Goal: Transaction & Acquisition: Purchase product/service

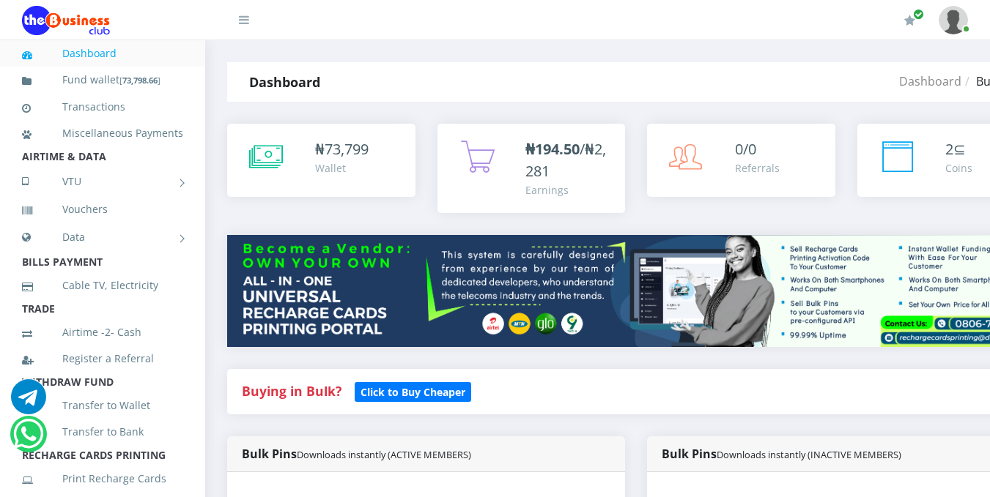
scroll to position [435, 0]
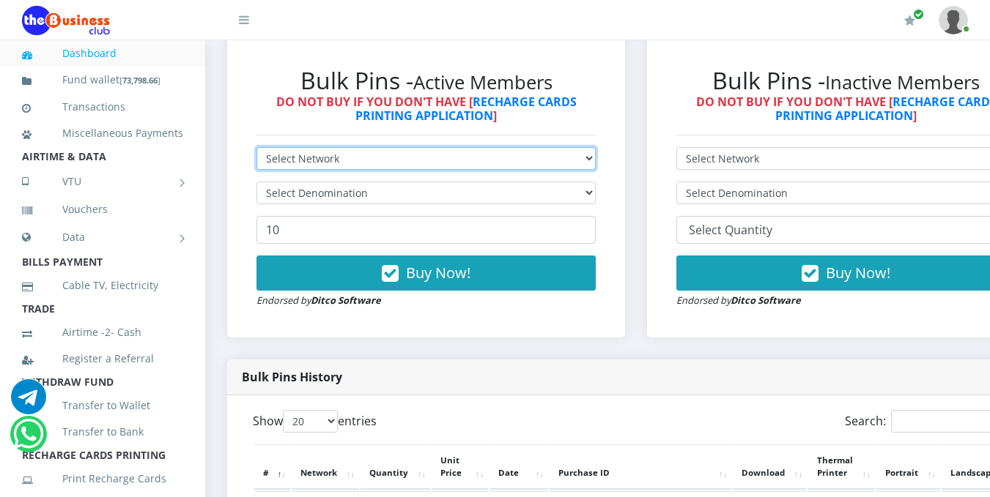
click at [596, 158] on select "Select Network MTN Globacom 9Mobile Airtel" at bounding box center [425, 158] width 339 height 23
select select "MTN"
click at [256, 149] on select "Select Network MTN Globacom 9Mobile Airtel" at bounding box center [425, 158] width 339 height 23
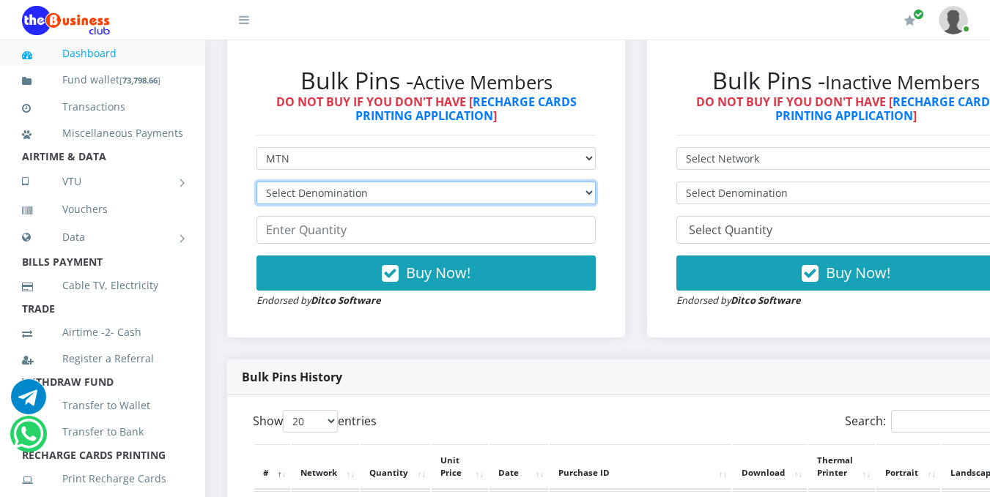
click at [569, 192] on select "Select Denomination MTN NGN100 - ₦96.99 MTN NGN200 - ₦193.98 MTN NGN400 - ₦387.…" at bounding box center [425, 193] width 339 height 23
select select "193.98-200"
click at [256, 184] on select "Select Denomination MTN NGN100 - ₦96.99 MTN NGN200 - ₦193.98 MTN NGN400 - ₦387.…" at bounding box center [425, 193] width 339 height 23
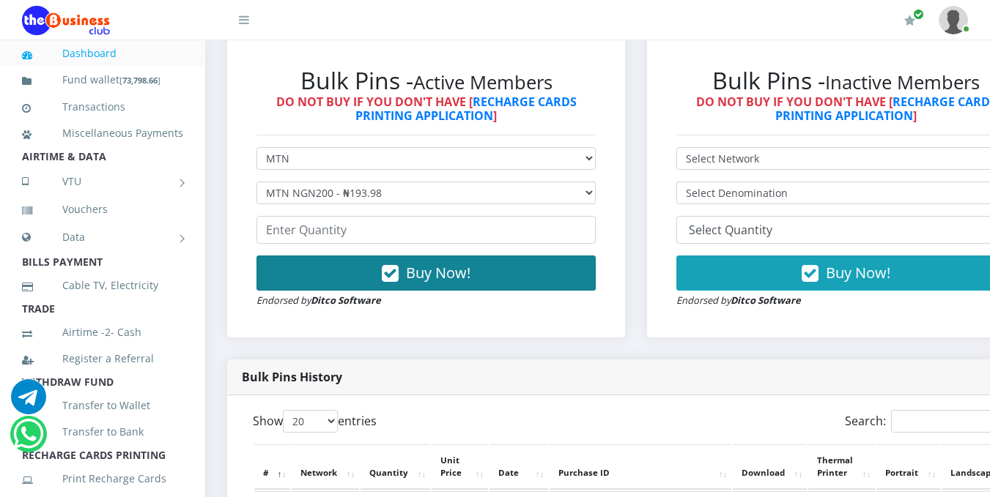
click at [471, 262] on button "Buy Now!" at bounding box center [425, 273] width 339 height 35
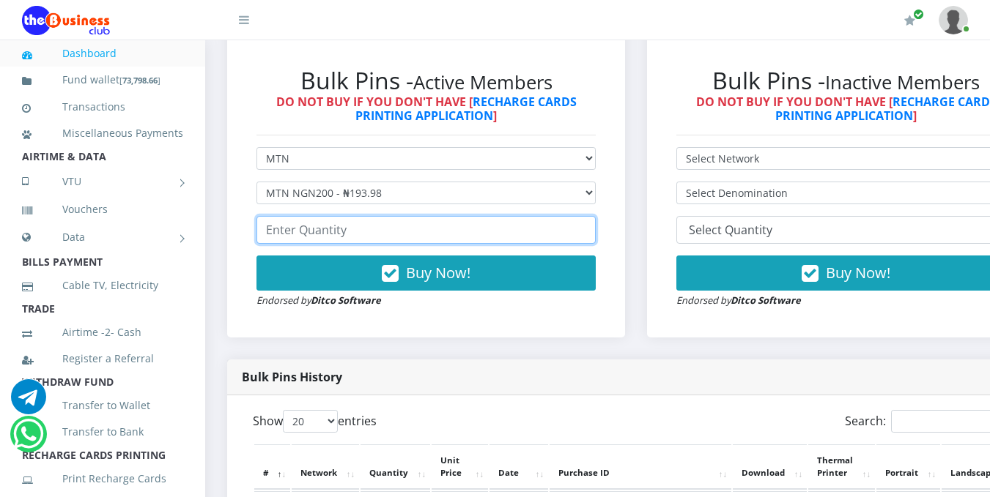
click at [552, 229] on input "number" at bounding box center [425, 230] width 339 height 28
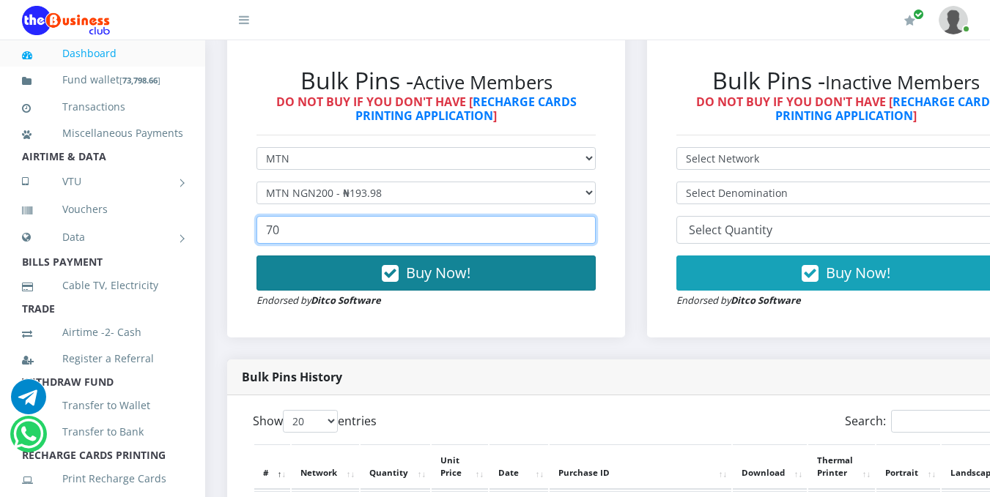
type input "70"
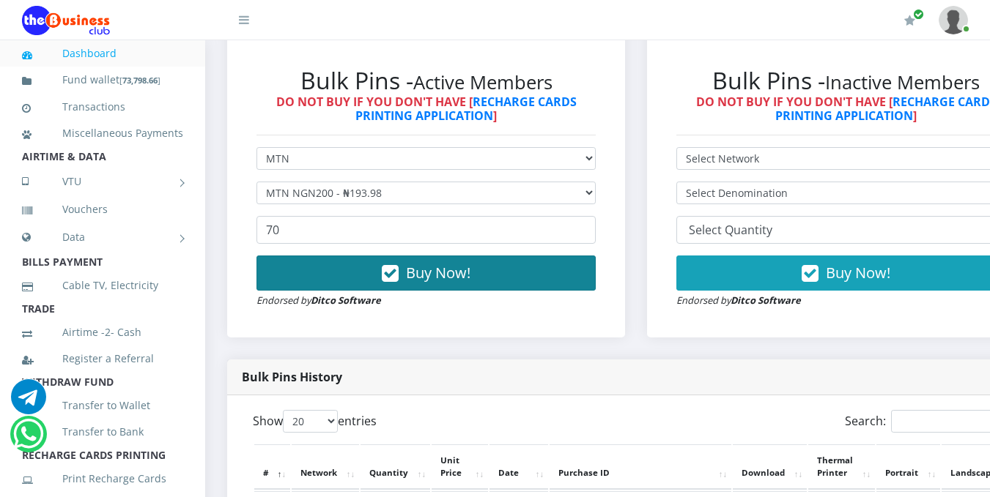
click at [522, 274] on button "Buy Now!" at bounding box center [425, 273] width 339 height 35
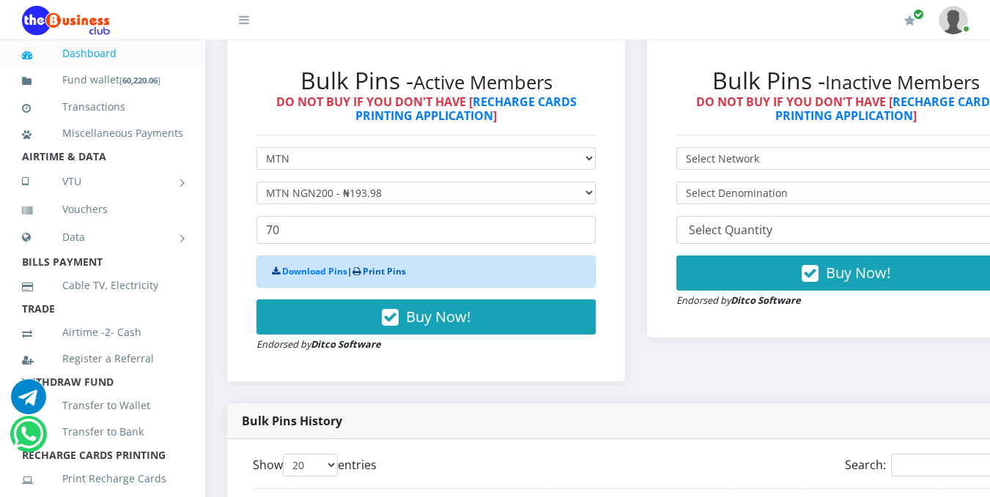
click at [395, 276] on link "Print Pins" at bounding box center [384, 271] width 43 height 12
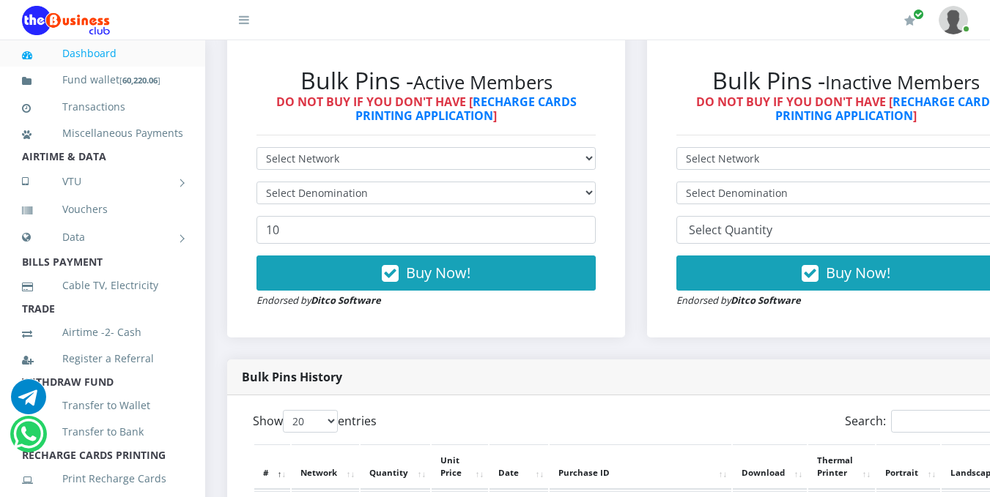
scroll to position [870, 0]
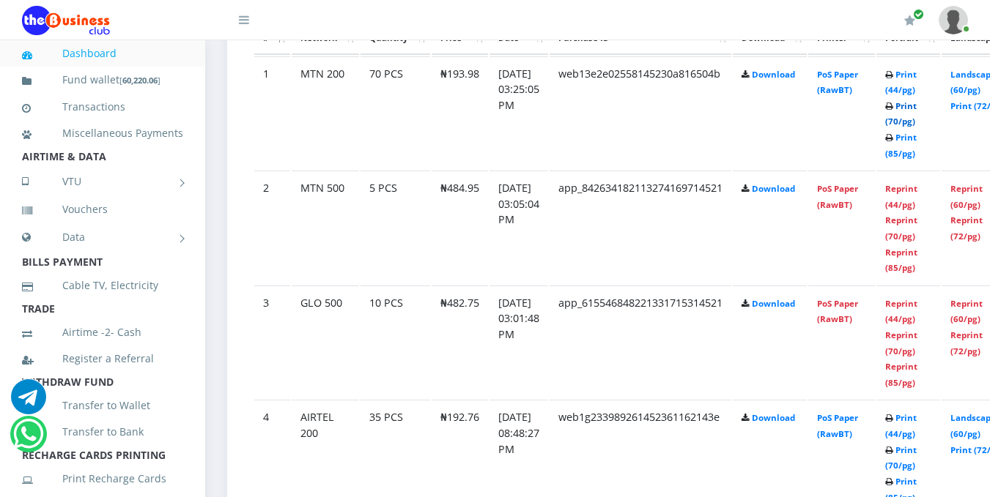
click at [917, 121] on link "Print (70/pg)" at bounding box center [901, 113] width 32 height 27
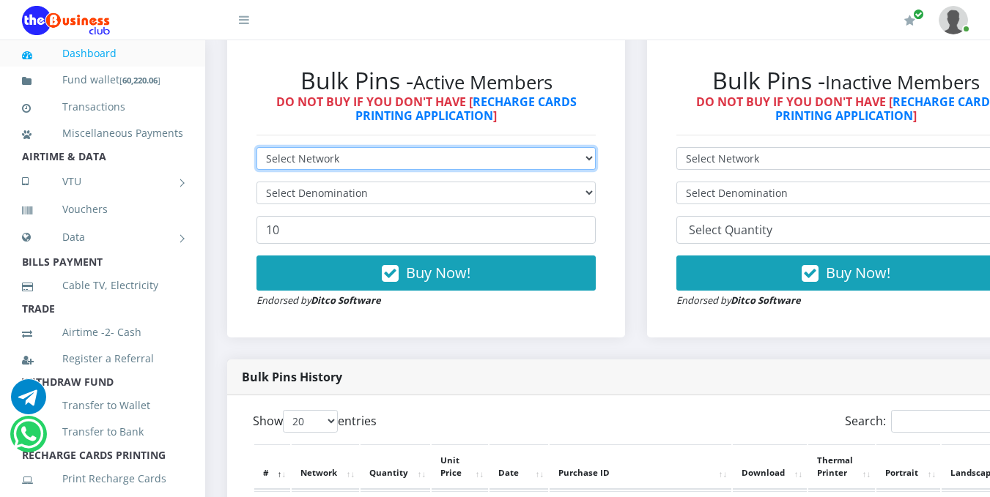
click at [594, 160] on select "Select Network MTN Globacom 9Mobile Airtel" at bounding box center [425, 158] width 339 height 23
click at [256, 149] on select "Select Network MTN Globacom 9Mobile Airtel" at bounding box center [425, 158] width 339 height 23
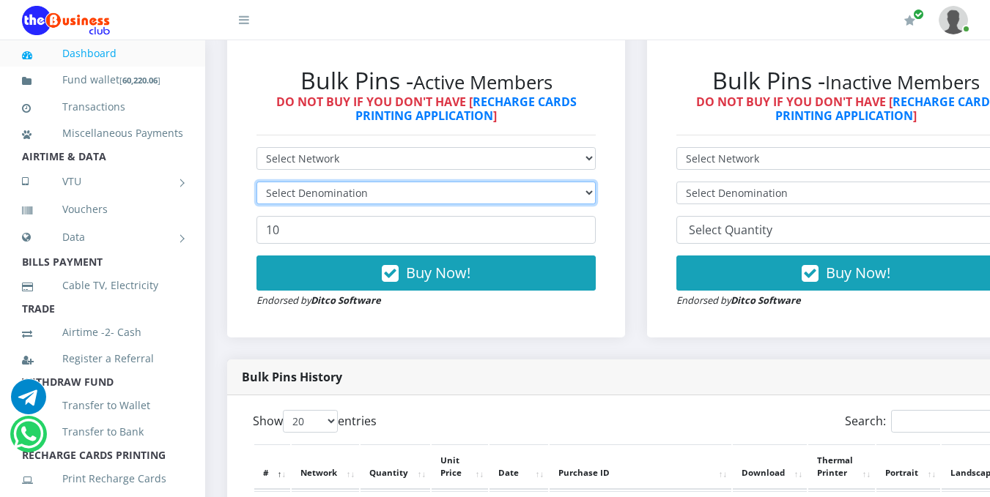
click at [589, 192] on select "Select Denomination" at bounding box center [425, 193] width 339 height 23
click at [593, 193] on select "Select Denomination" at bounding box center [425, 193] width 339 height 23
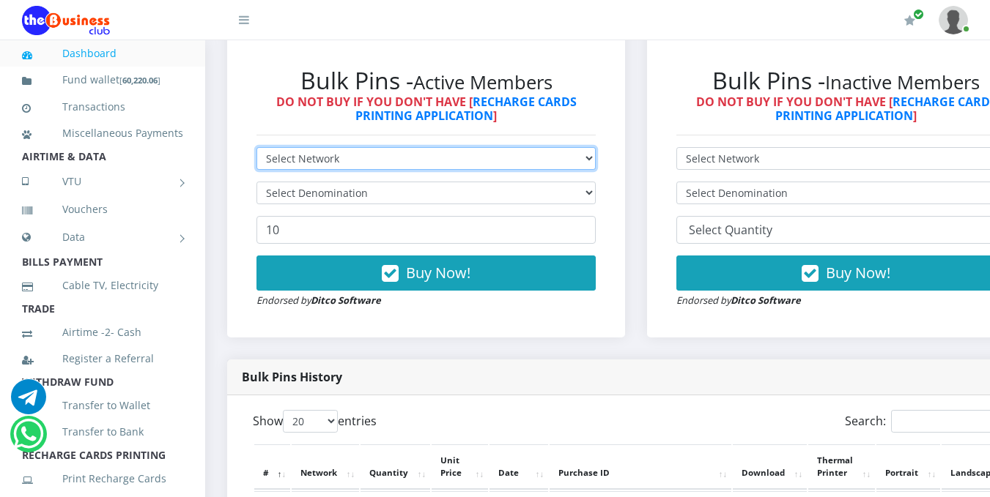
click at [596, 158] on select "Select Network MTN Globacom 9Mobile Airtel" at bounding box center [425, 158] width 339 height 23
select select "Glo"
click at [256, 149] on select "Select Network MTN Globacom 9Mobile Airtel" at bounding box center [425, 158] width 339 height 23
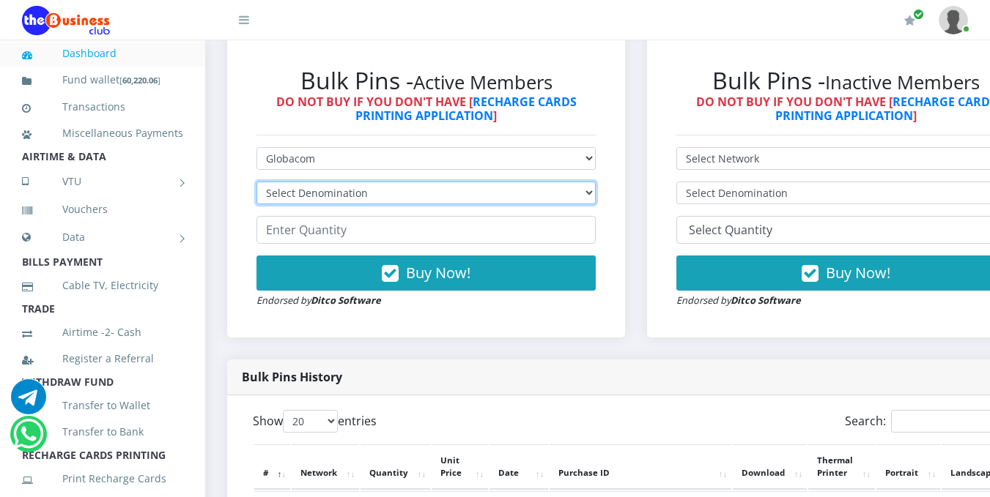
click at [586, 192] on select "Select Denomination Glo NGN100 - ₦96.55 Glo NGN200 - ₦193.10 Glo NGN500 - ₦482.…" at bounding box center [425, 193] width 339 height 23
select select "482.75-500"
click at [256, 184] on select "Select Denomination Glo NGN100 - ₦96.55 Glo NGN200 - ₦193.10 Glo NGN500 - ₦482.…" at bounding box center [425, 193] width 339 height 23
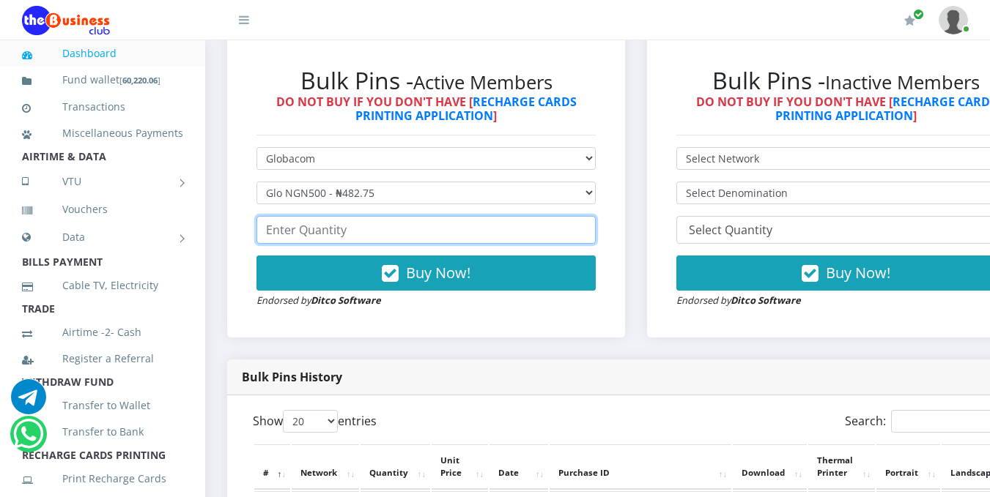
click at [511, 238] on input "number" at bounding box center [425, 230] width 339 height 28
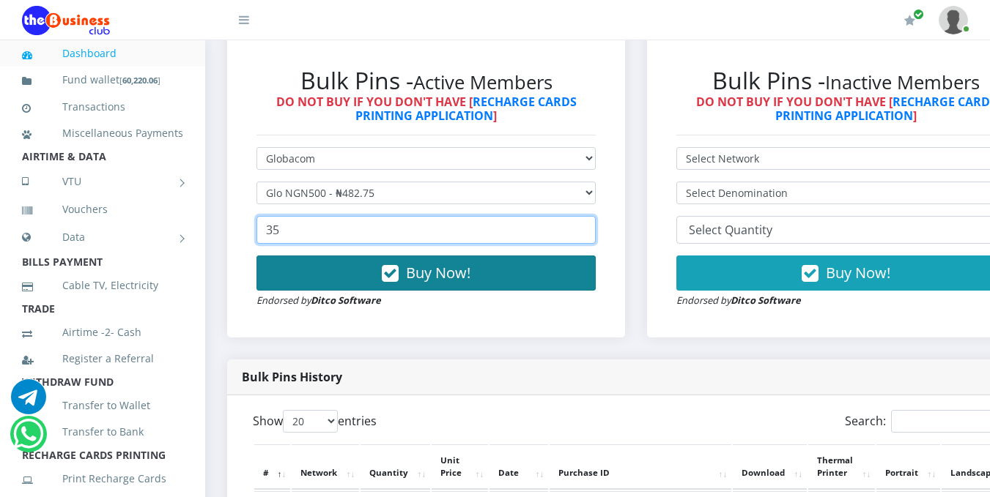
type input "35"
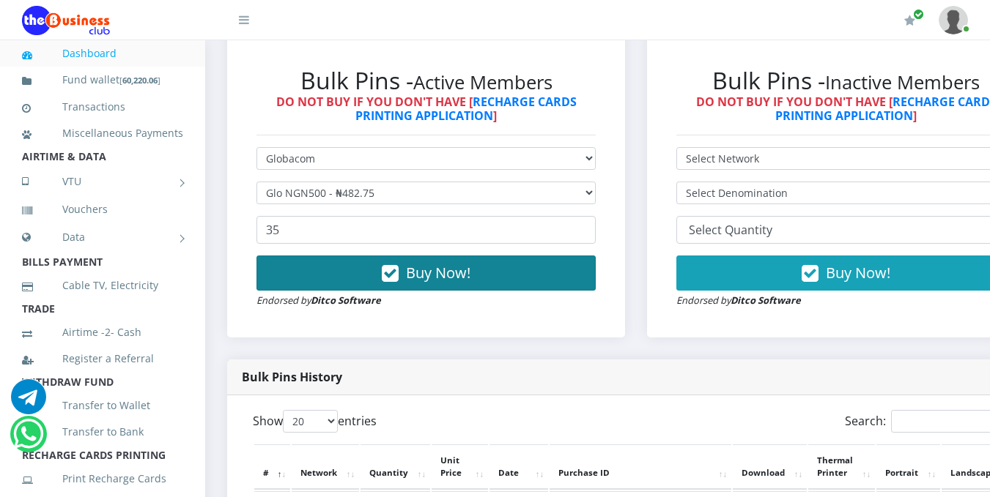
click at [525, 288] on button "Buy Now!" at bounding box center [425, 273] width 339 height 35
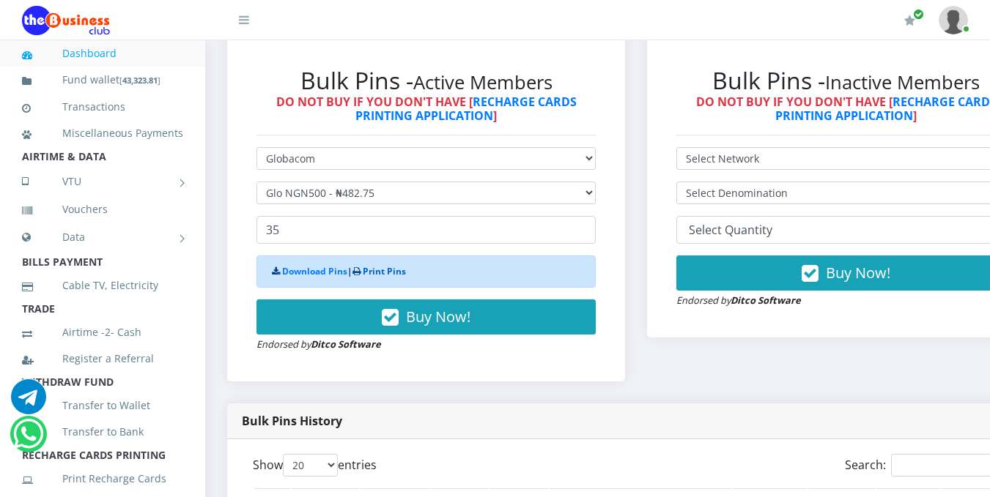
click at [397, 275] on link "Print Pins" at bounding box center [384, 271] width 43 height 12
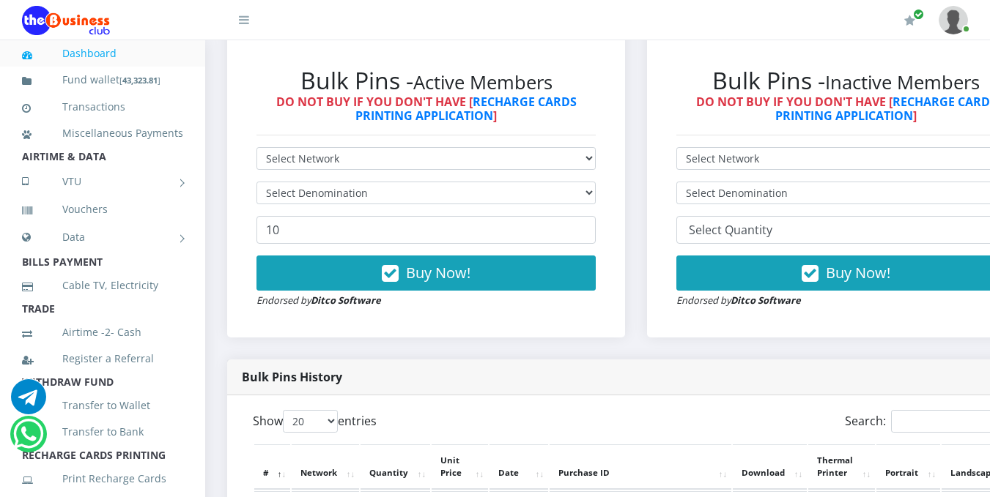
scroll to position [870, 0]
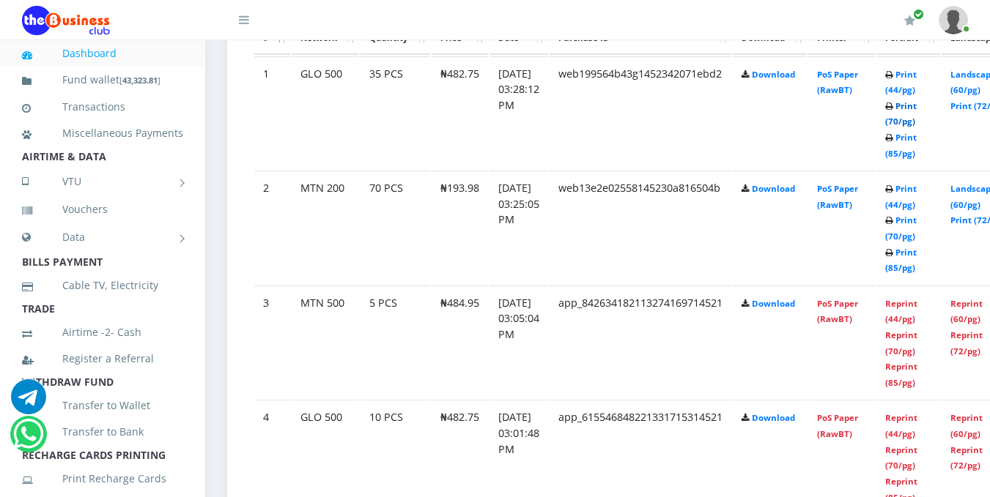
click at [917, 124] on link "Print (70/pg)" at bounding box center [901, 113] width 32 height 27
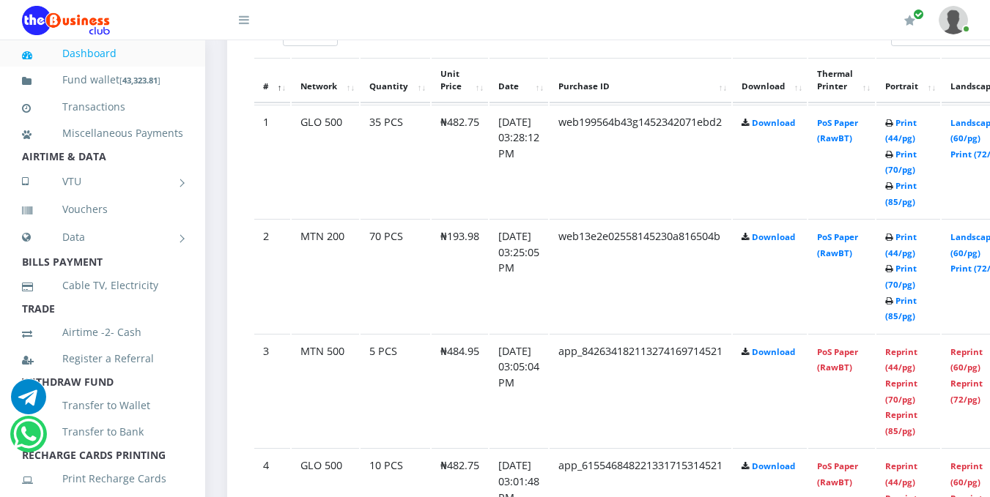
scroll to position [870, 0]
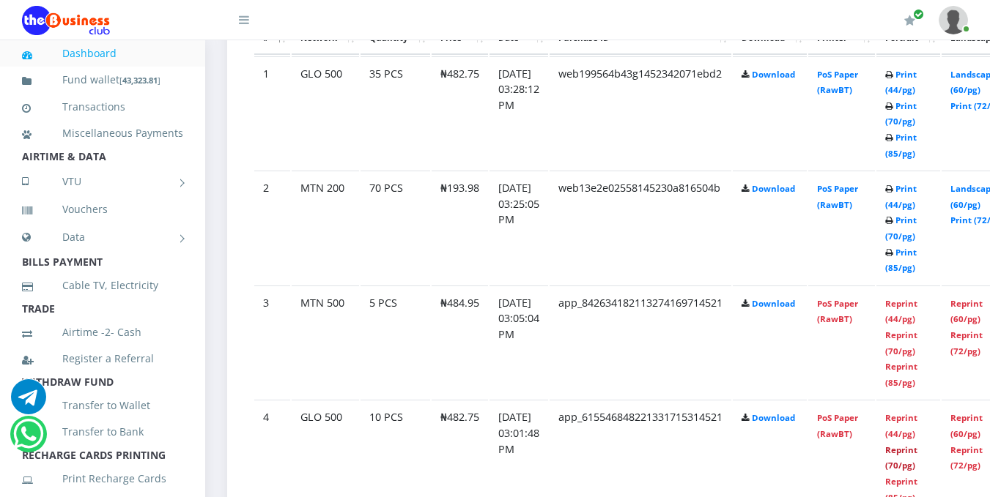
click at [917, 472] on link "Reprint (70/pg)" at bounding box center [901, 458] width 32 height 27
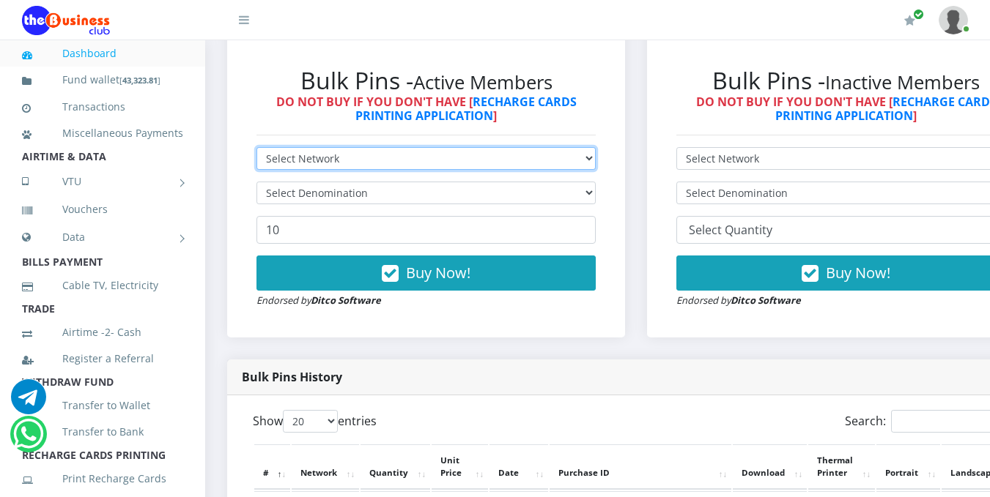
click at [596, 160] on select "Select Network MTN Globacom 9Mobile Airtel" at bounding box center [425, 158] width 339 height 23
select select "MTN"
click at [256, 149] on select "Select Network MTN Globacom 9Mobile Airtel" at bounding box center [425, 158] width 339 height 23
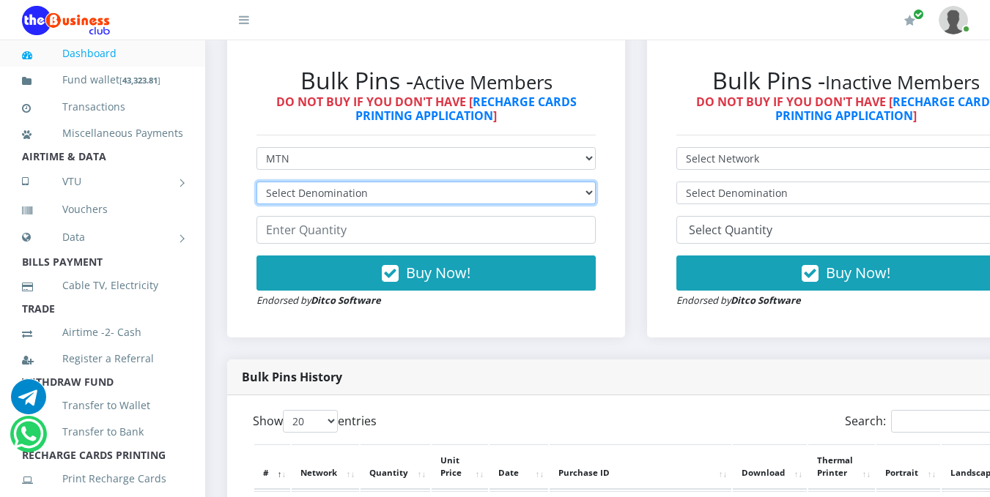
click at [594, 192] on select "Select Denomination MTN NGN100 - ₦96.99 MTN NGN200 - ₦193.98 MTN NGN400 - ₦387.…" at bounding box center [425, 193] width 339 height 23
select select "484.95-500"
click at [256, 184] on select "Select Denomination MTN NGN100 - ₦96.99 MTN NGN200 - ₦193.98 MTN NGN400 - ₦387.…" at bounding box center [425, 193] width 339 height 23
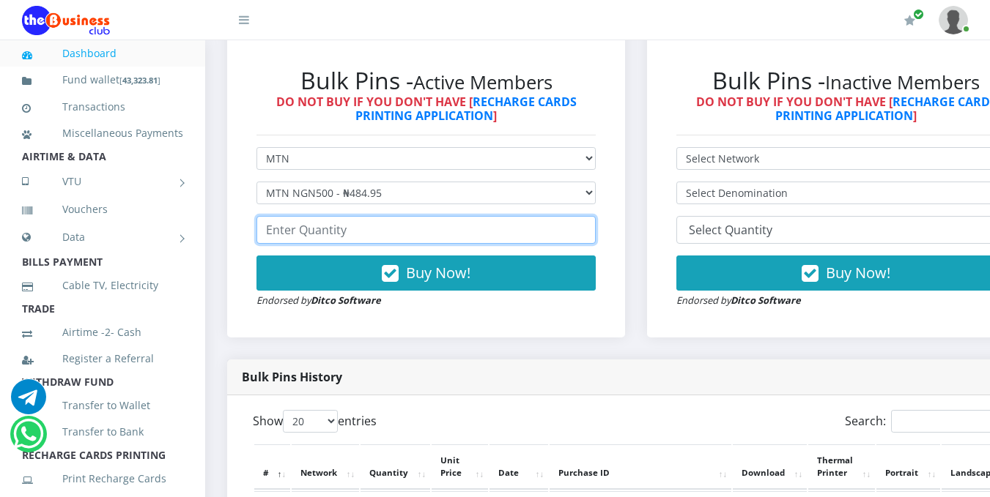
click at [545, 234] on input "number" at bounding box center [425, 230] width 339 height 28
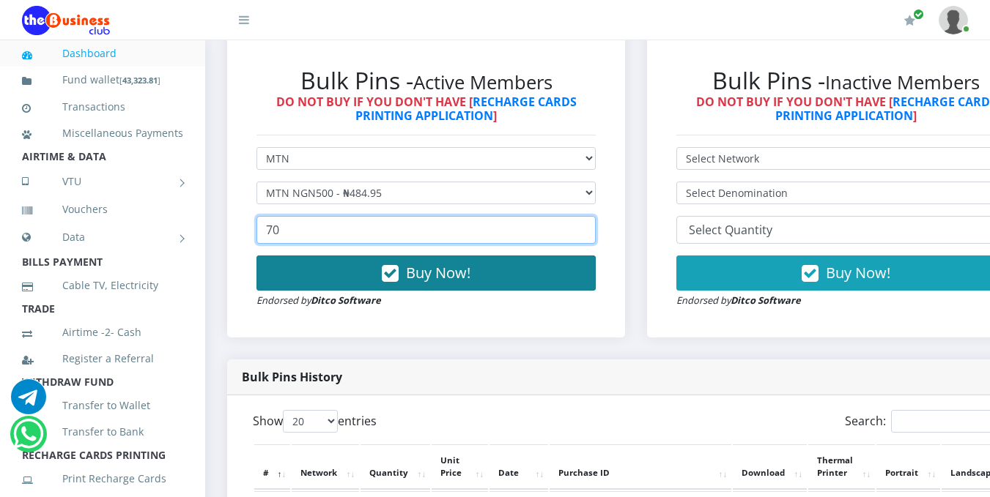
type input "70"
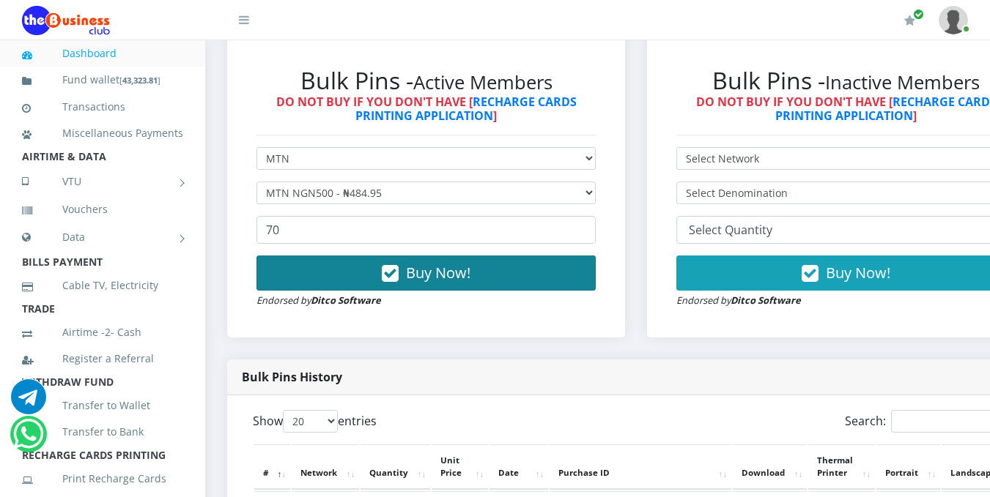
click at [493, 290] on button "Buy Now!" at bounding box center [425, 273] width 339 height 35
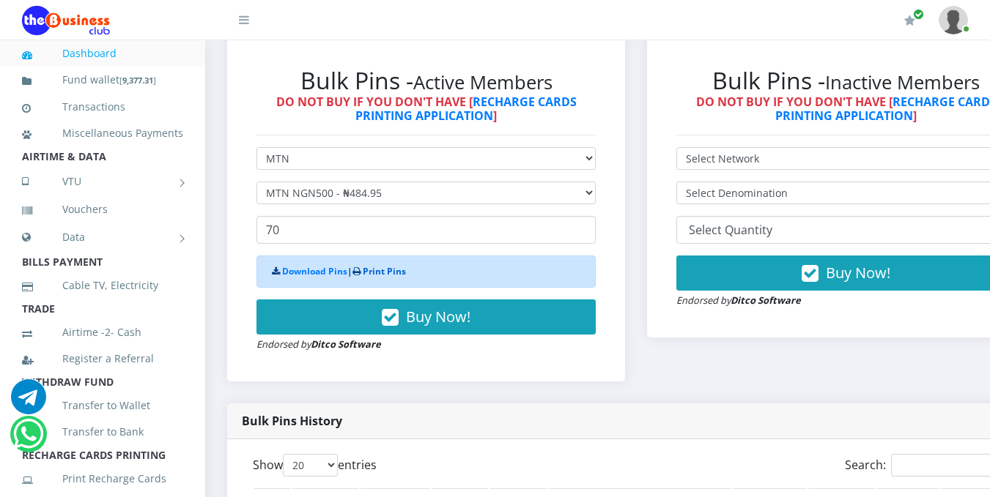
click at [396, 275] on link "Print Pins" at bounding box center [384, 271] width 43 height 12
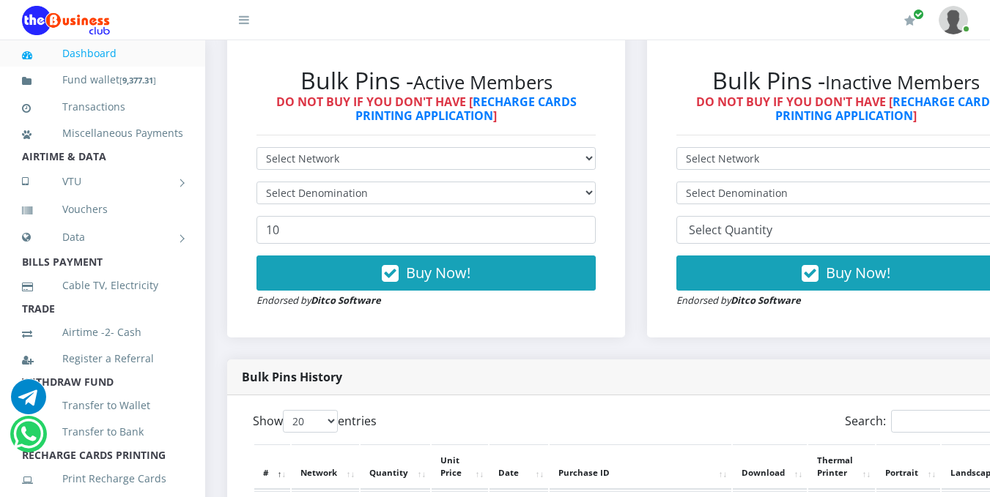
scroll to position [870, 0]
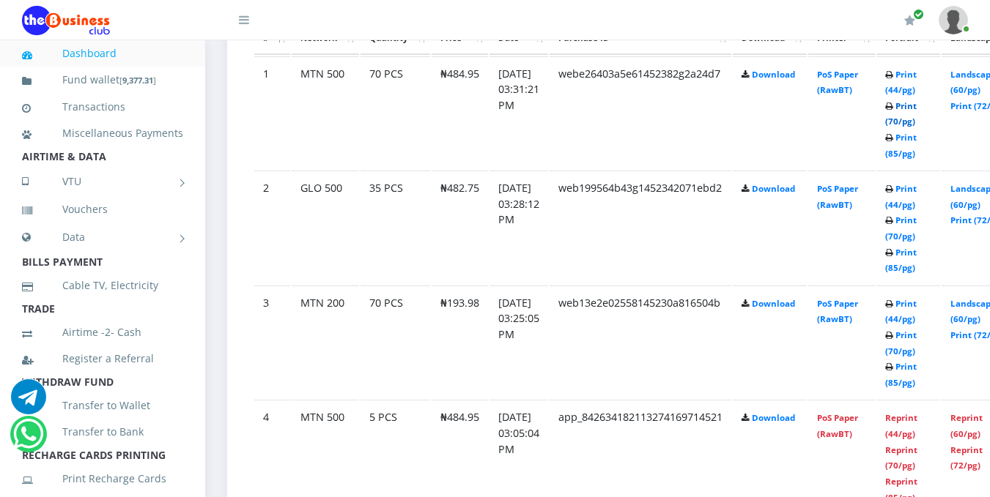
click at [917, 124] on link "Print (70/pg)" at bounding box center [901, 113] width 32 height 27
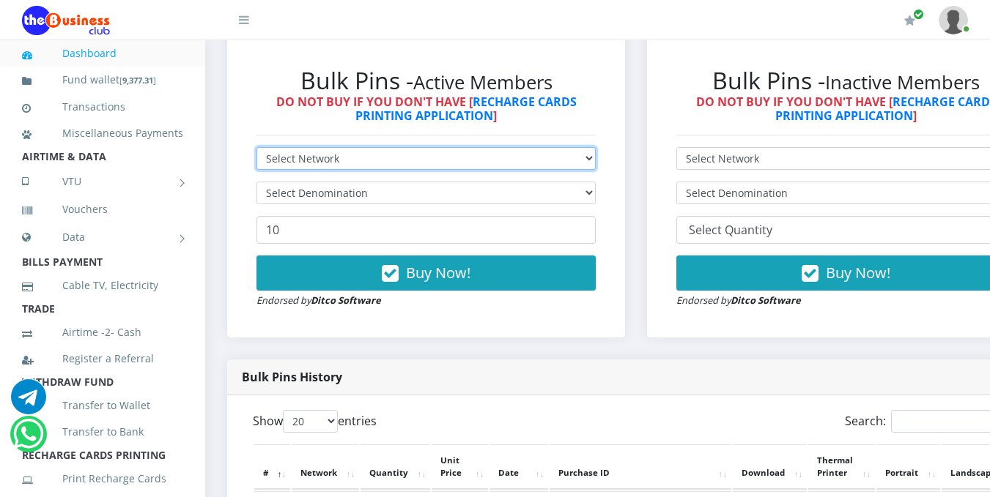
click at [596, 160] on select "Select Network MTN Globacom 9Mobile Airtel" at bounding box center [425, 158] width 339 height 23
click at [256, 149] on select "Select Network MTN Globacom 9Mobile Airtel" at bounding box center [425, 158] width 339 height 23
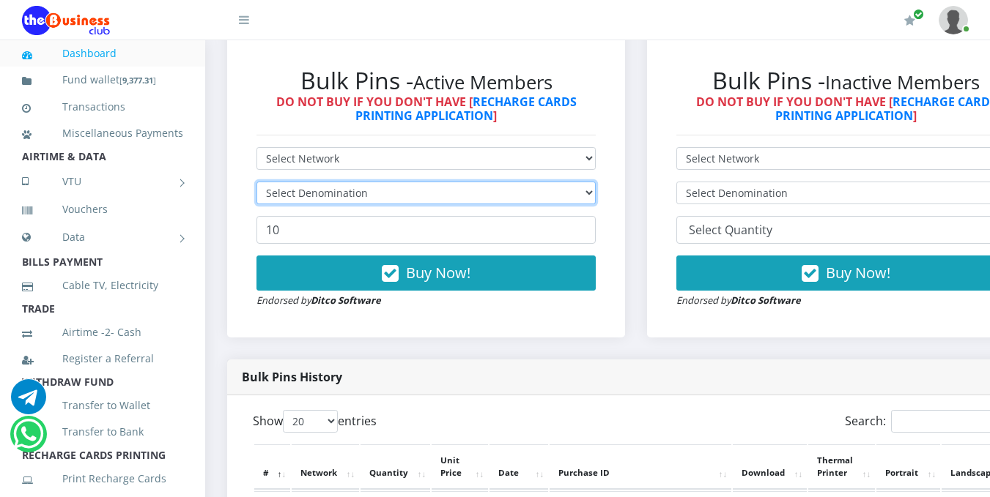
click at [586, 188] on select "Select Denomination" at bounding box center [425, 193] width 339 height 23
click at [256, 184] on select "Select Denomination" at bounding box center [425, 193] width 339 height 23
click at [565, 193] on select "Select Denomination" at bounding box center [425, 193] width 339 height 23
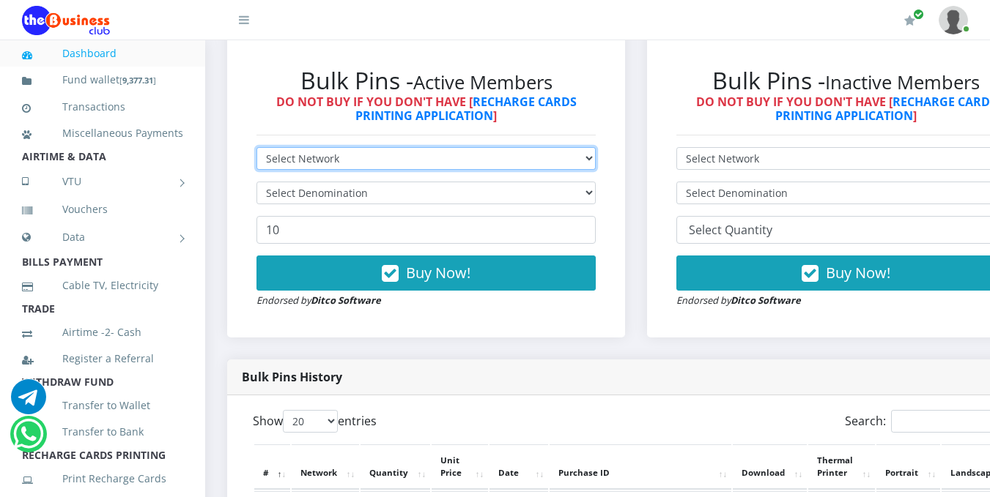
click at [586, 161] on select "Select Network MTN Globacom 9Mobile Airtel" at bounding box center [425, 158] width 339 height 23
select select "Airtel"
click at [256, 149] on select "Select Network MTN Globacom 9Mobile Airtel" at bounding box center [425, 158] width 339 height 23
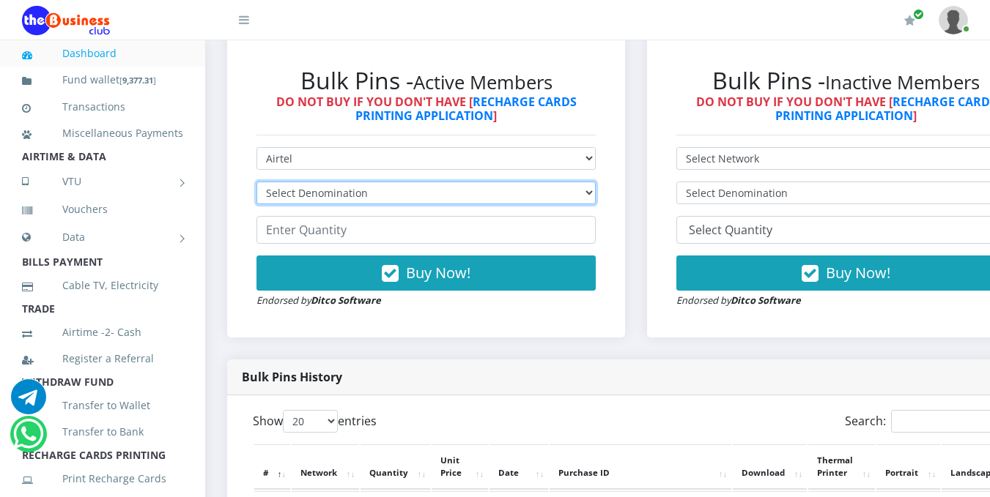
click at [596, 196] on select "Select Denomination Airtel NGN100 - ₦96.38 Airtel NGN200 - ₦192.76 Airtel NGN50…" at bounding box center [425, 193] width 339 height 23
select select "96.38-100"
click at [256, 184] on select "Select Denomination Airtel NGN100 - ₦96.38 Airtel NGN200 - ₦192.76 Airtel NGN50…" at bounding box center [425, 193] width 339 height 23
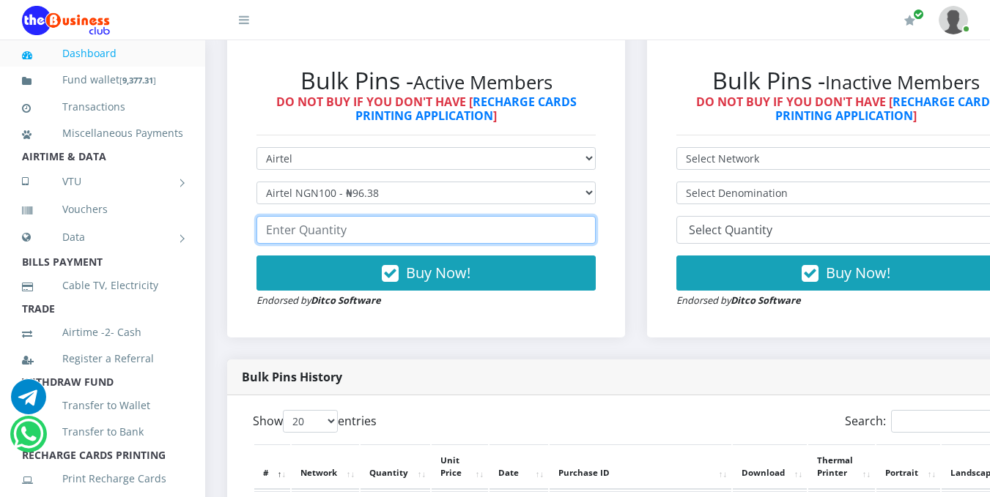
click at [578, 232] on input "number" at bounding box center [425, 230] width 339 height 28
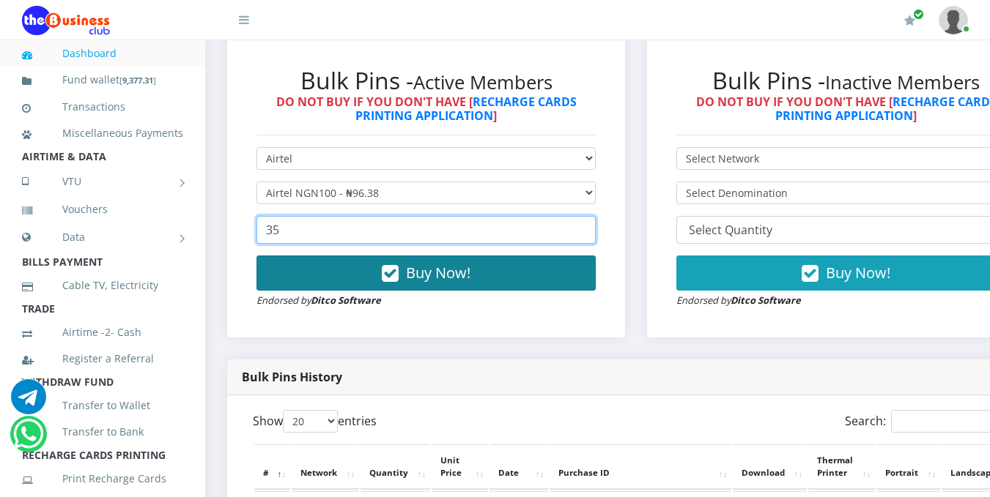
type input "35"
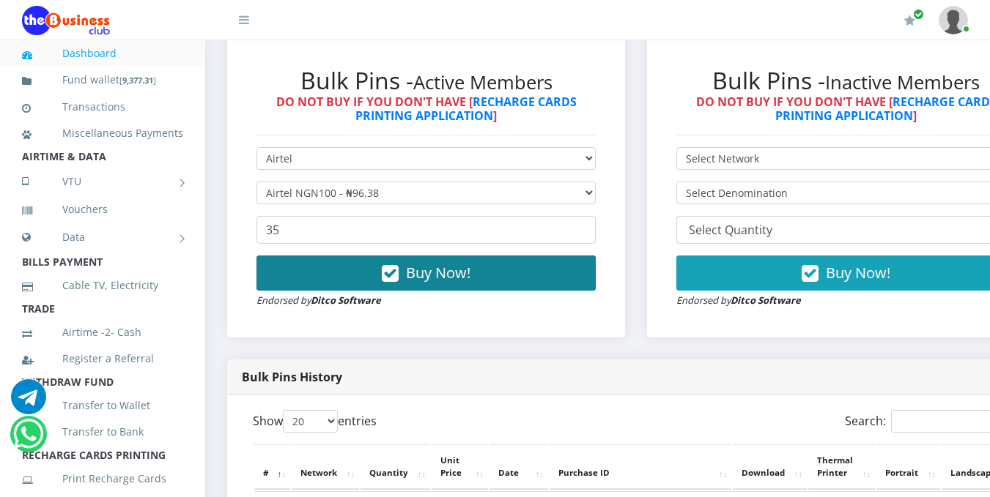
click at [530, 281] on button "Buy Now!" at bounding box center [425, 273] width 339 height 35
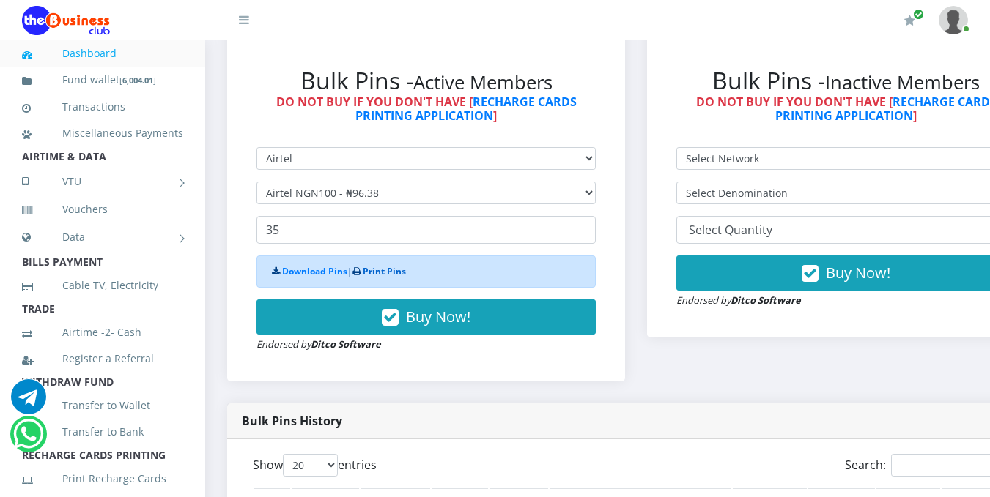
click at [400, 273] on link "Print Pins" at bounding box center [384, 271] width 43 height 12
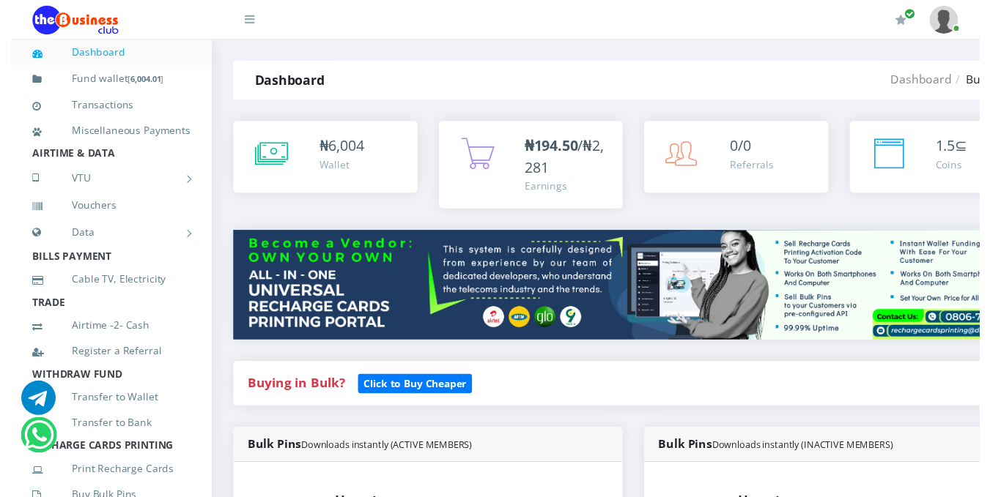
scroll to position [435, 0]
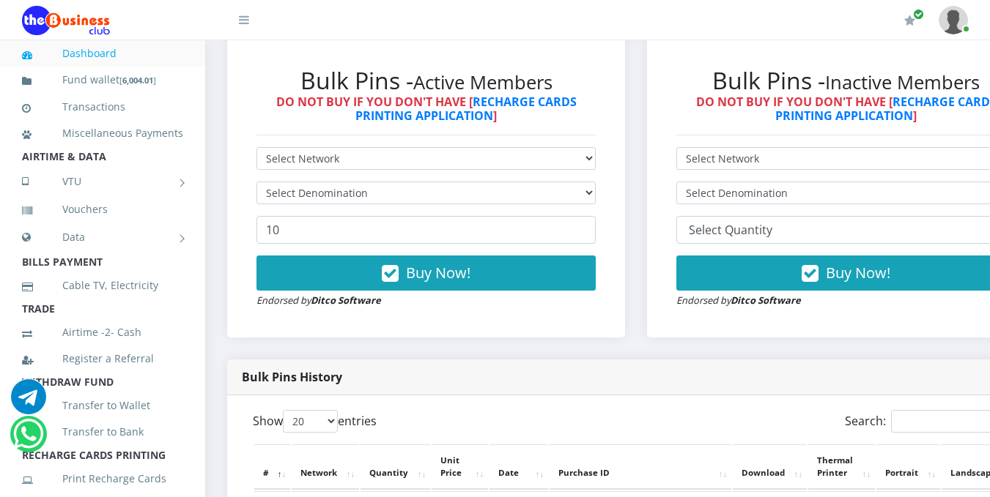
scroll to position [870, 0]
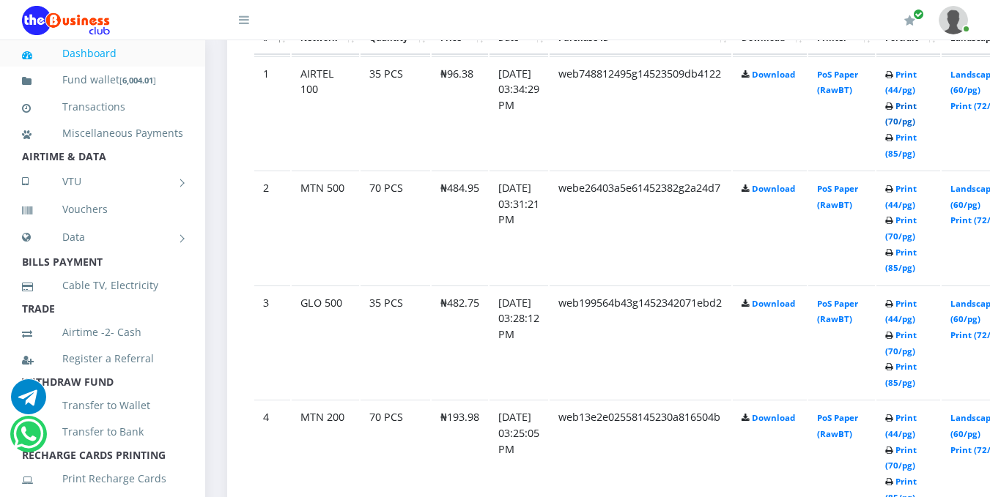
click at [911, 119] on link "Print (70/pg)" at bounding box center [901, 113] width 32 height 27
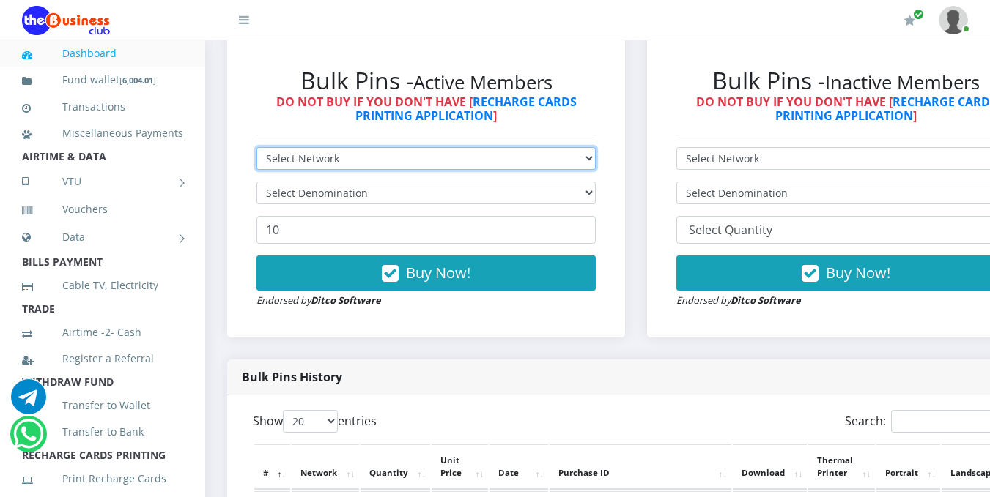
click at [585, 158] on select "Select Network MTN Globacom 9Mobile Airtel" at bounding box center [425, 158] width 339 height 23
select select "MTN"
click at [256, 149] on select "Select Network MTN Globacom 9Mobile Airtel" at bounding box center [425, 158] width 339 height 23
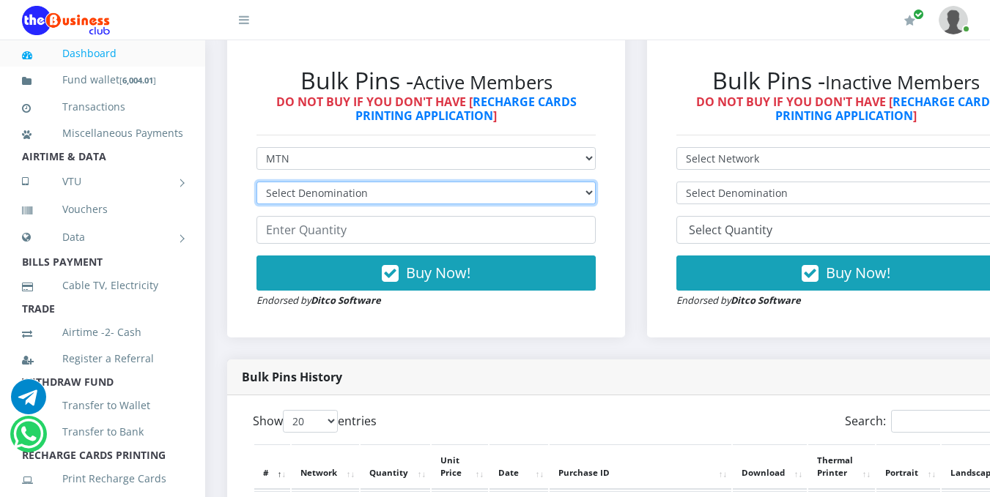
click at [596, 199] on select "Select Denomination MTN NGN100 - ₦96.99 MTN NGN200 - ₦193.98 MTN NGN400 - ₦387.…" at bounding box center [425, 193] width 339 height 23
select select "96.99-100"
click at [256, 184] on select "Select Denomination MTN NGN100 - ₦96.99 MTN NGN200 - ₦193.98 MTN NGN400 - ₦387.…" at bounding box center [425, 193] width 339 height 23
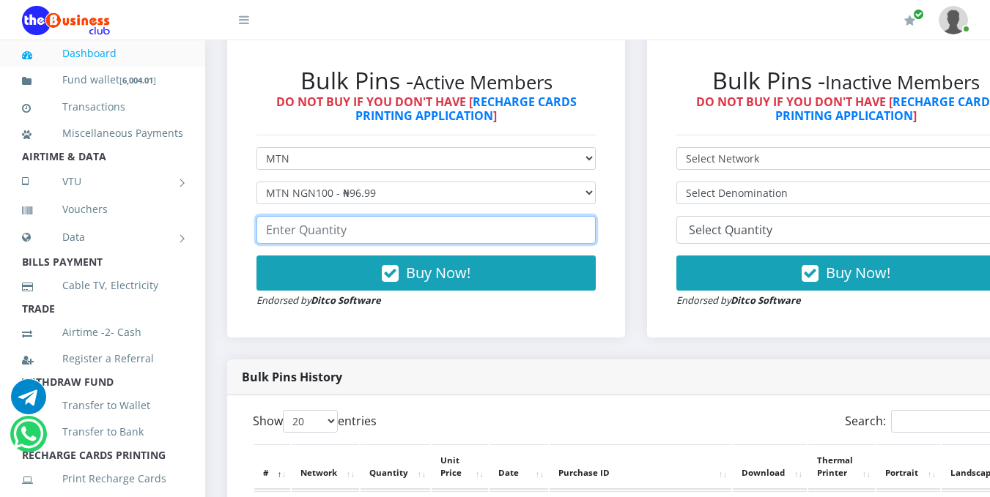
click at [555, 234] on input "number" at bounding box center [425, 230] width 339 height 28
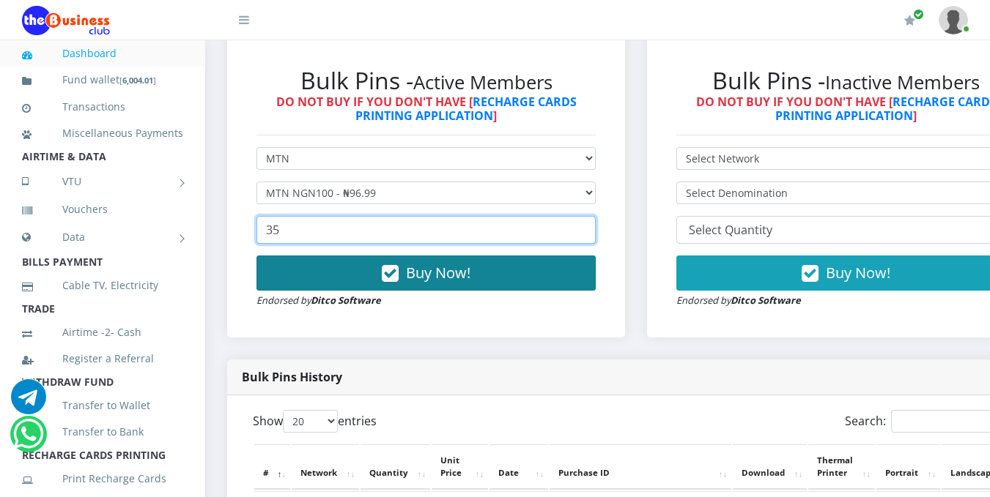
type input "35"
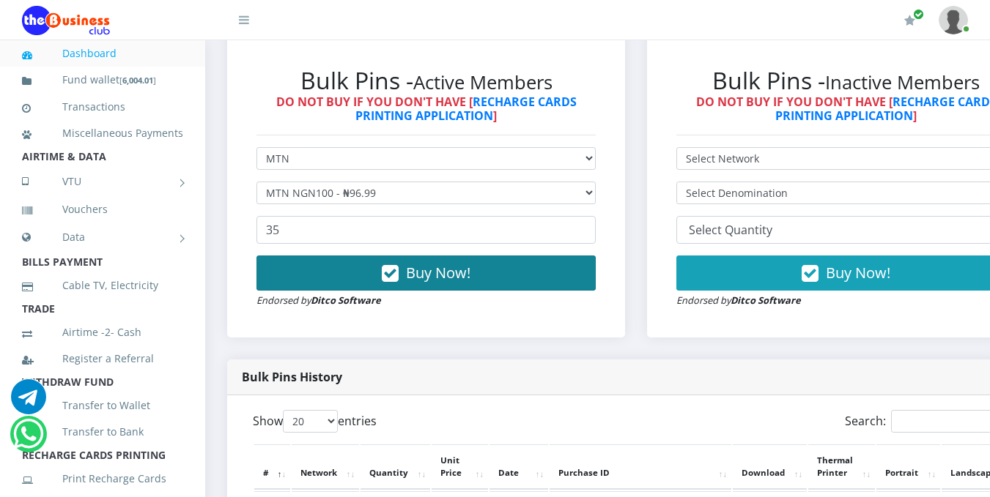
click at [541, 278] on button "Buy Now!" at bounding box center [425, 273] width 339 height 35
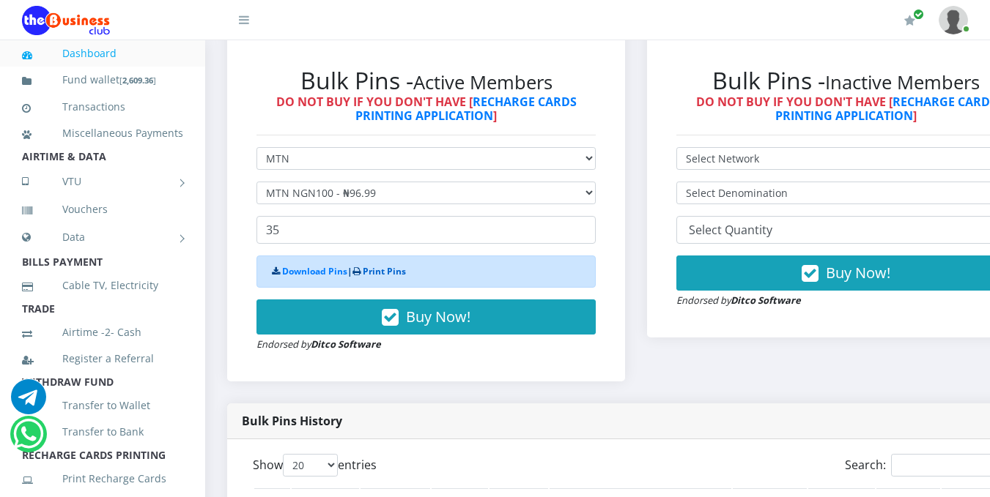
click at [394, 272] on link "Print Pins" at bounding box center [384, 271] width 43 height 12
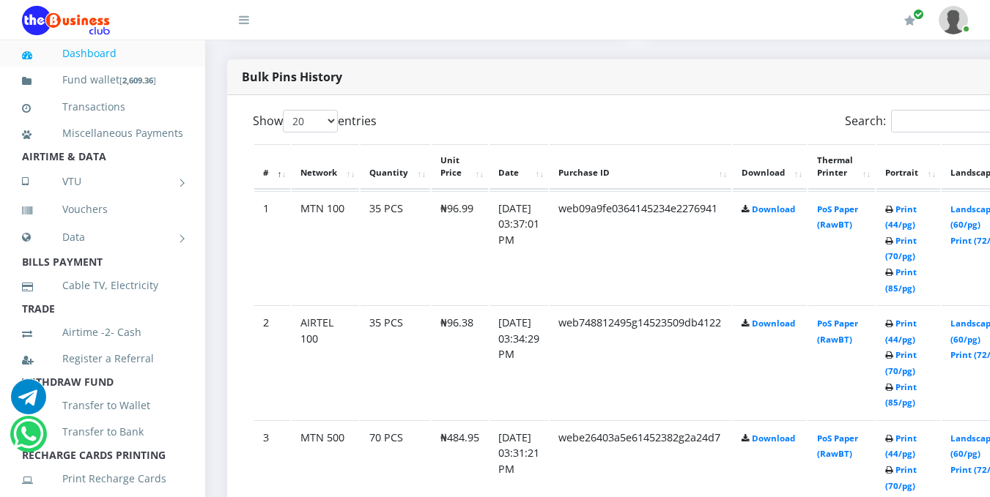
scroll to position [813, 0]
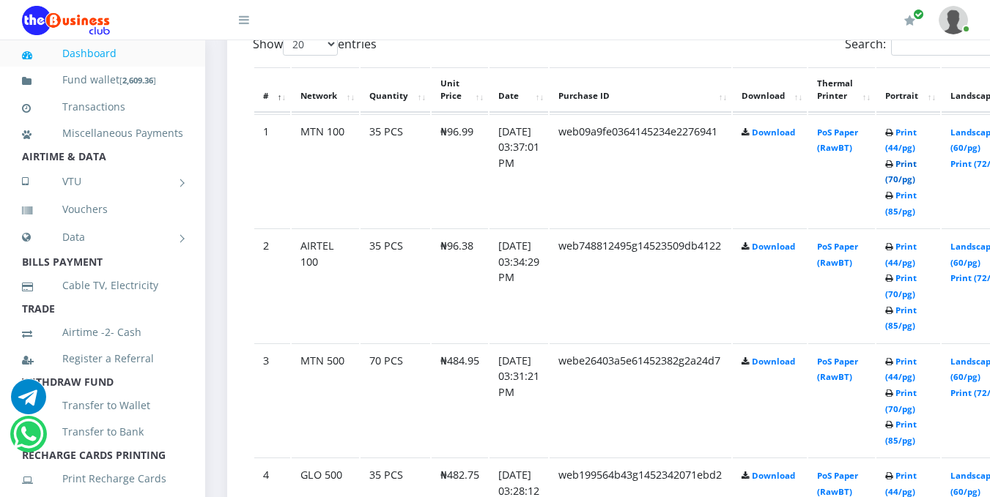
click at [916, 179] on link "Print (70/pg)" at bounding box center [901, 171] width 32 height 27
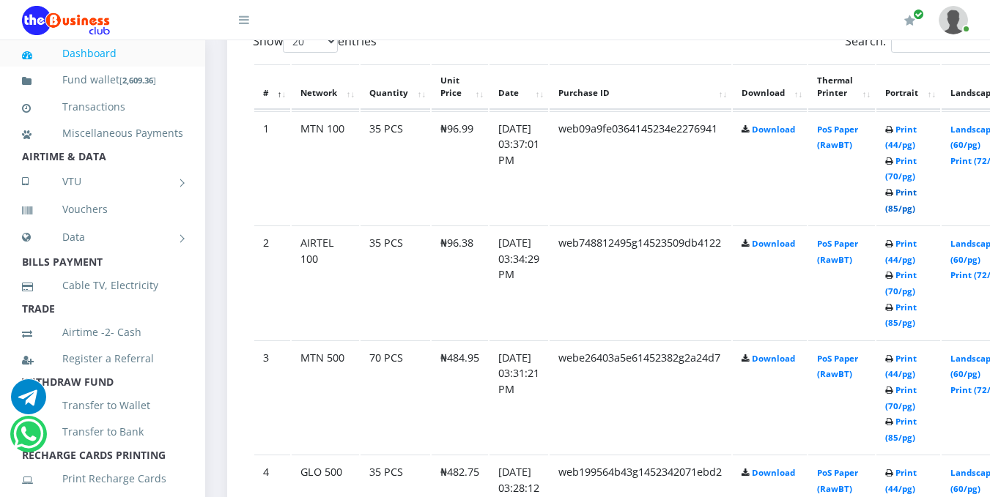
scroll to position [812, 0]
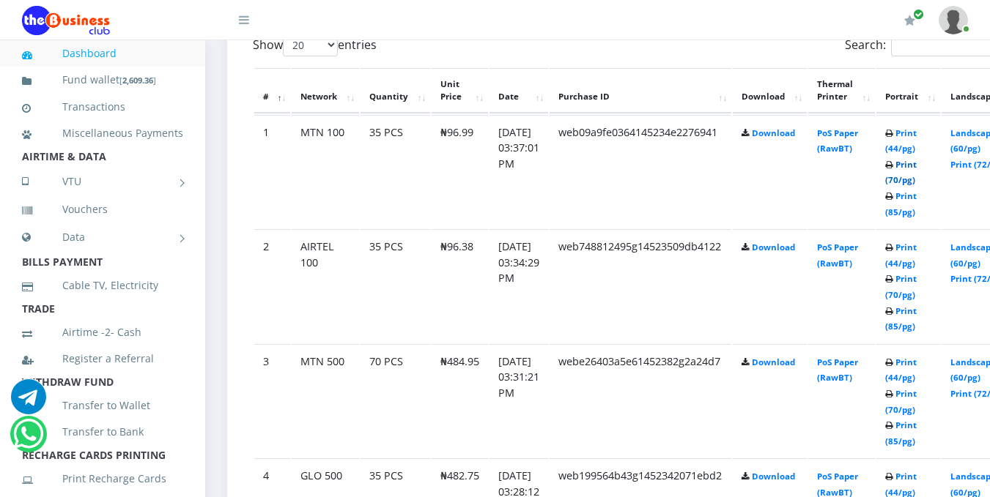
click at [917, 186] on link "Print (70/pg)" at bounding box center [901, 172] width 32 height 27
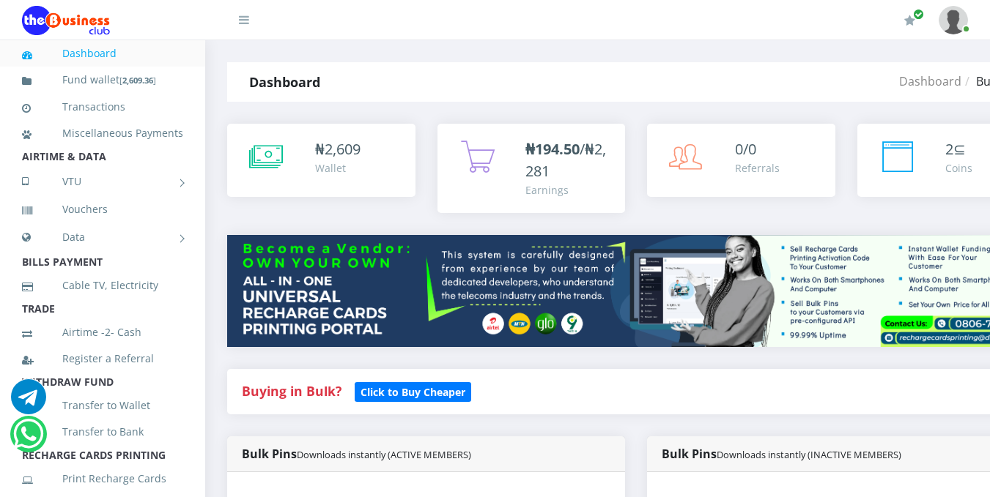
click at [547, 187] on div "Earnings" at bounding box center [568, 189] width 86 height 15
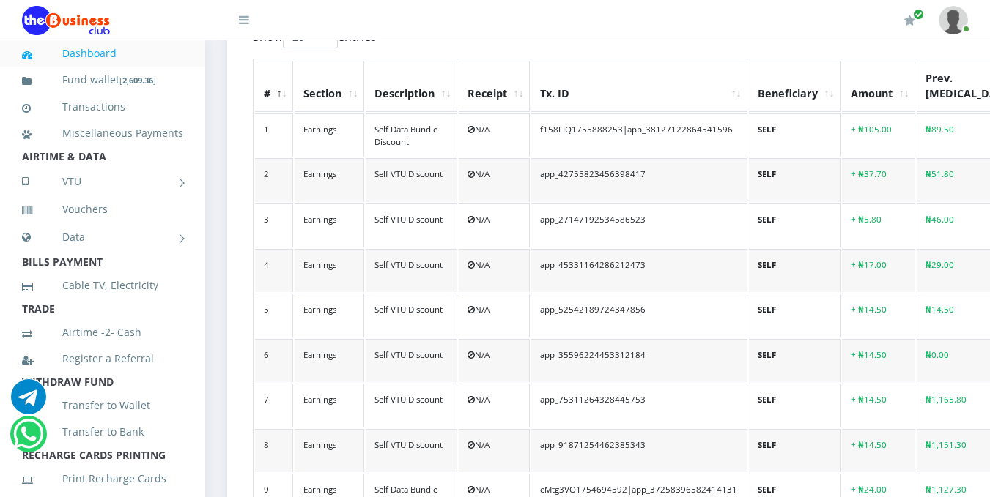
scroll to position [870, 0]
